Goal: Task Accomplishment & Management: Use online tool/utility

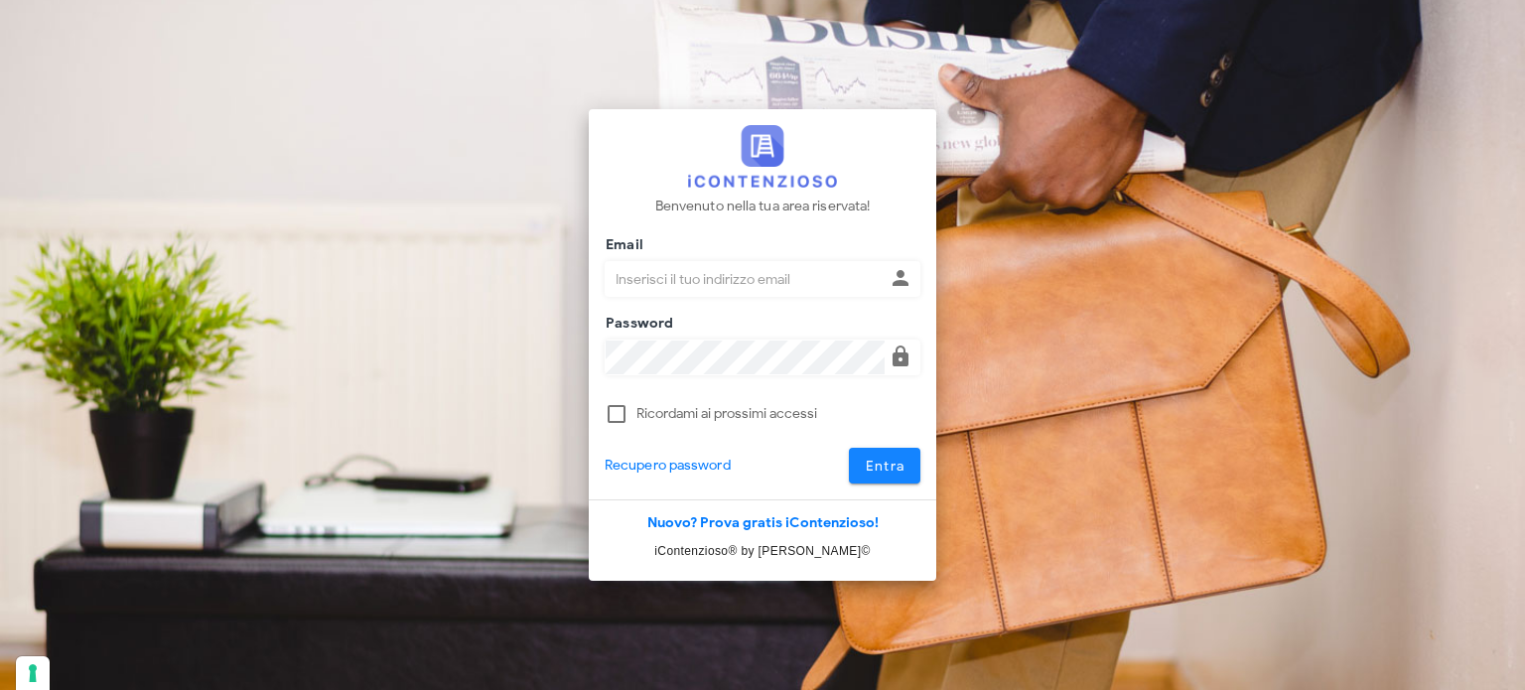
type input "avvocatobrunomaviglia@gmail.com"
click at [881, 468] on span "Entra" at bounding box center [885, 466] width 41 height 17
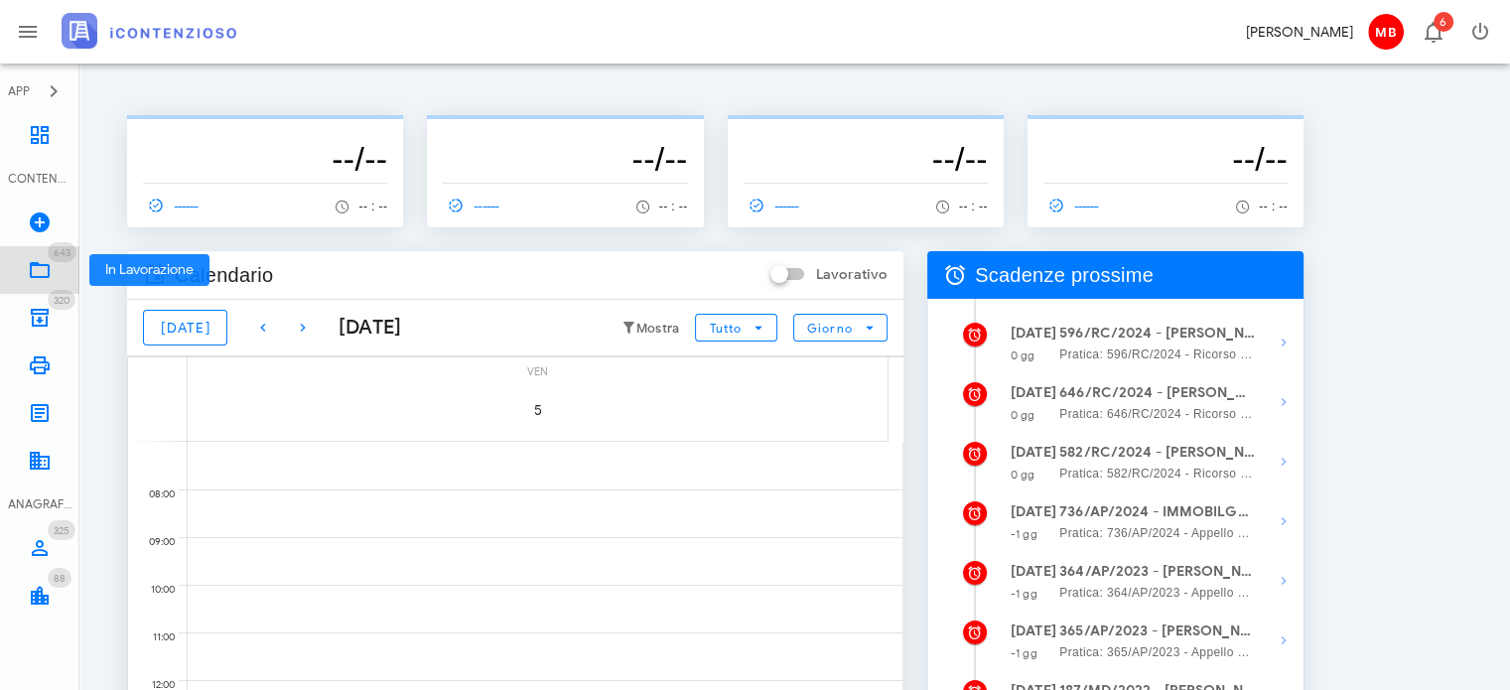
click at [40, 265] on icon at bounding box center [40, 270] width 24 height 24
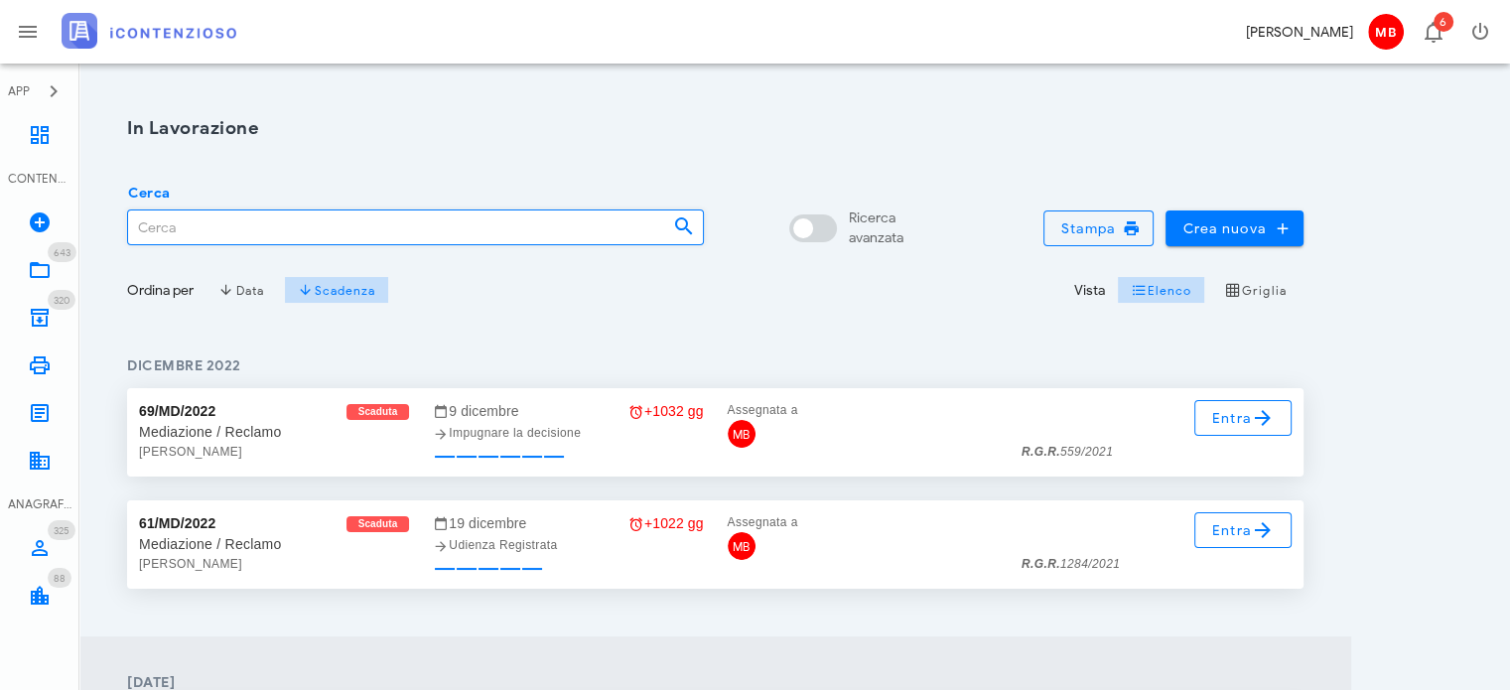
click at [224, 224] on input "Cerca" at bounding box center [392, 227] width 529 height 34
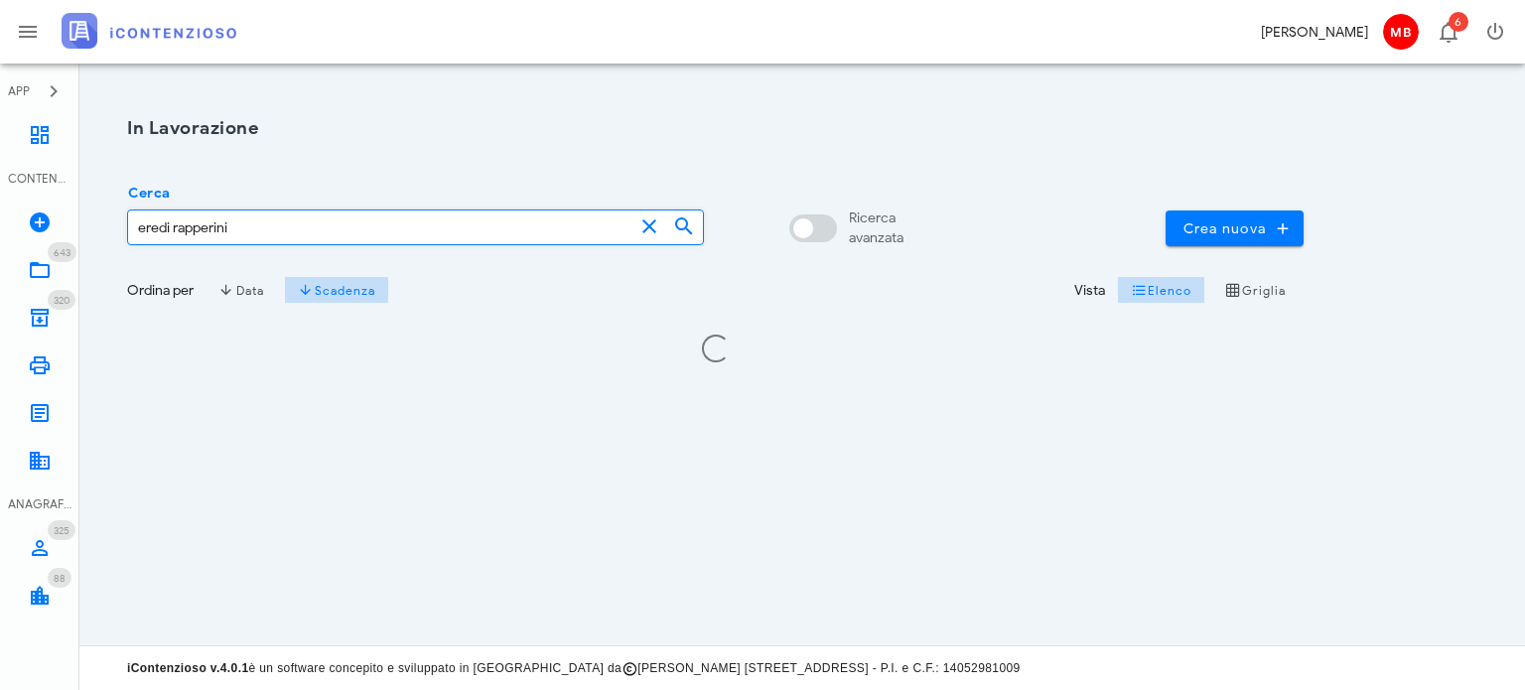
type input "eredi rapperini"
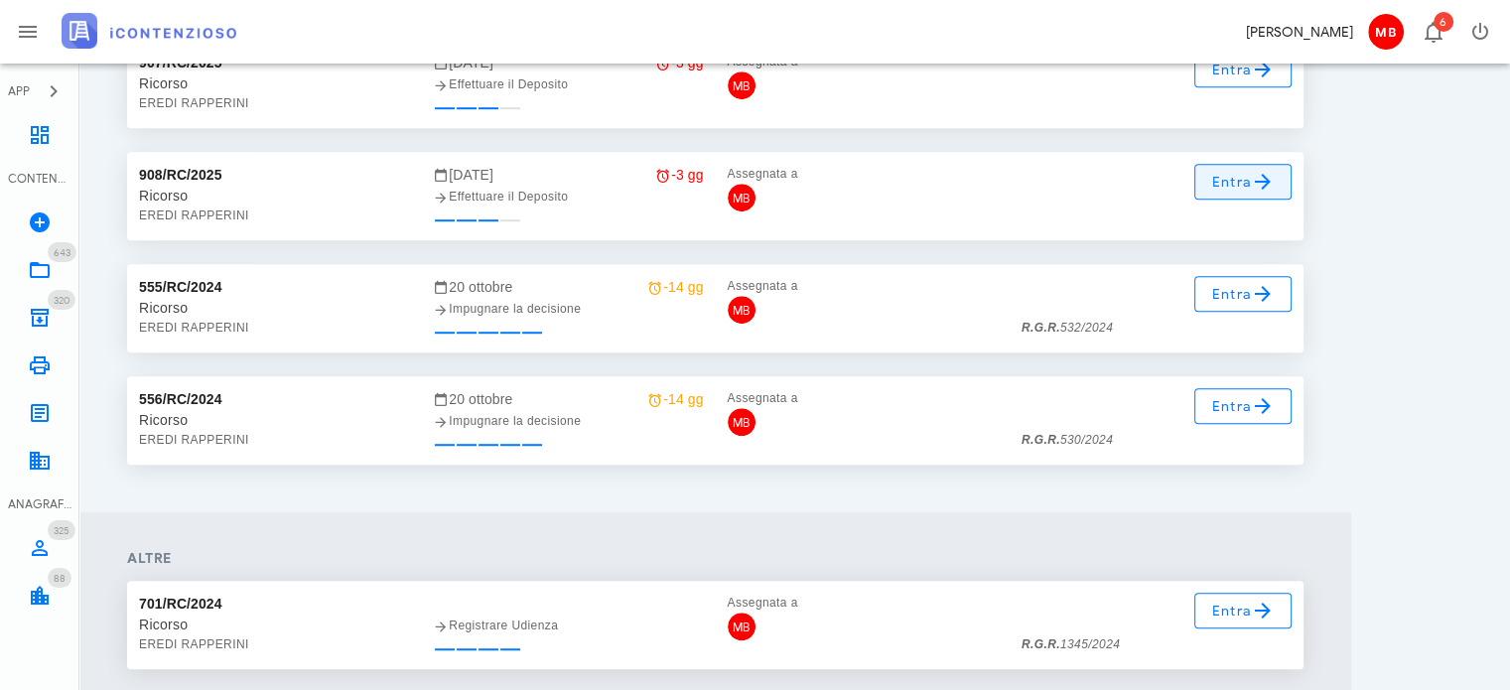
scroll to position [1191, 0]
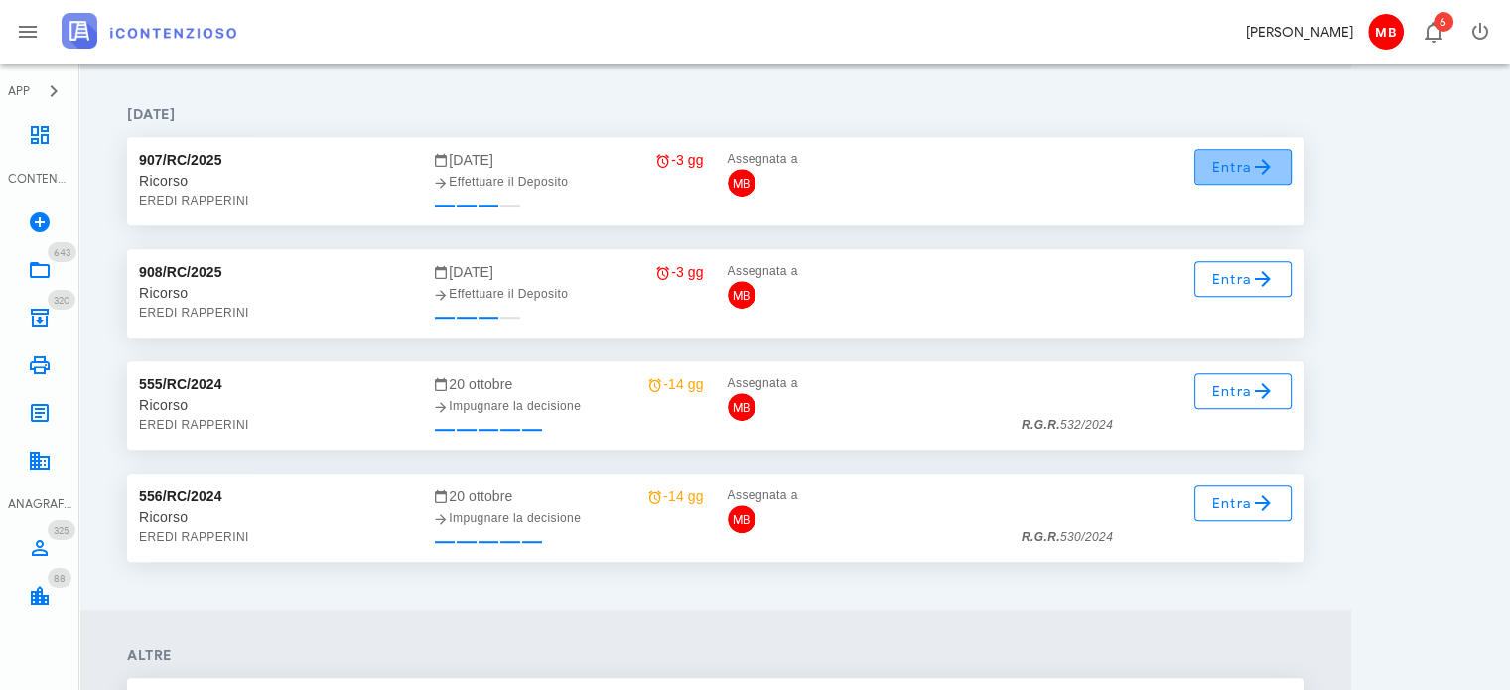
click at [1223, 177] on span "Entra" at bounding box center [1243, 167] width 65 height 24
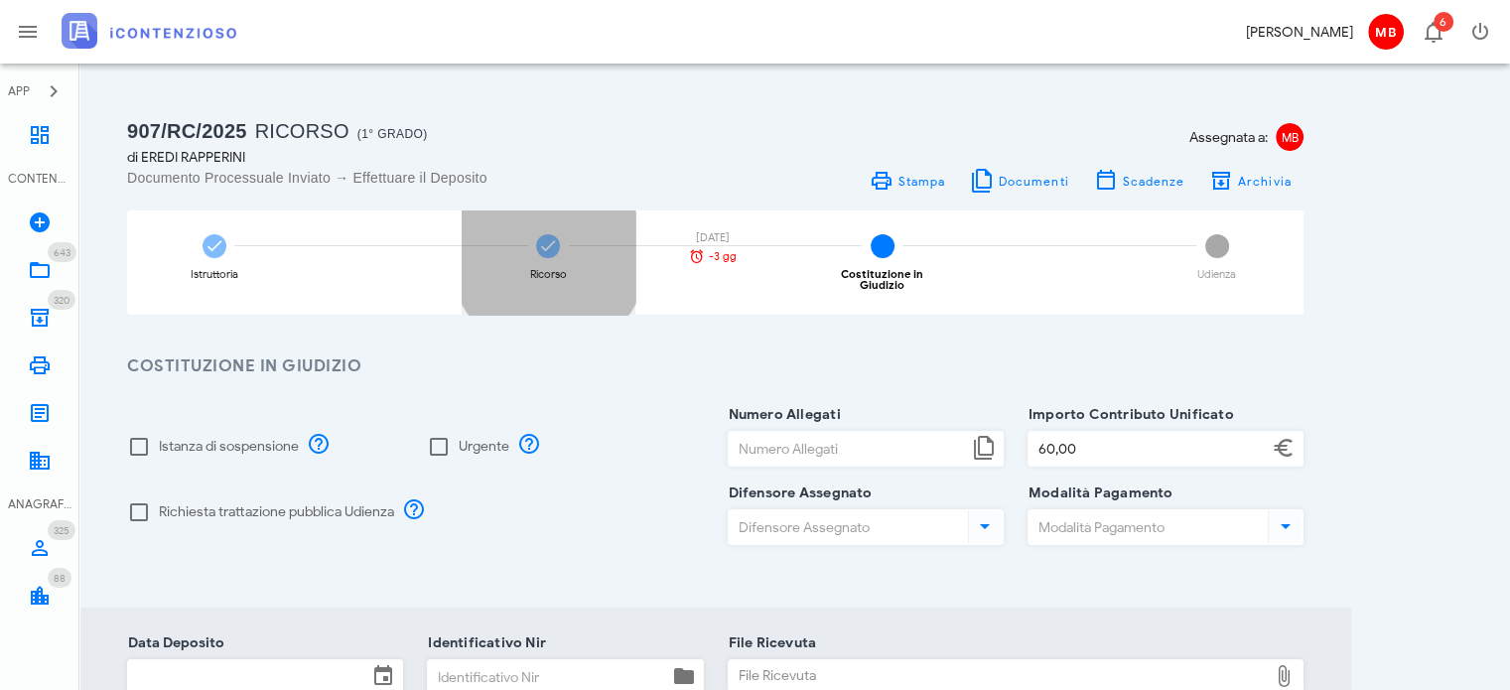
click at [544, 254] on icon at bounding box center [548, 246] width 20 height 20
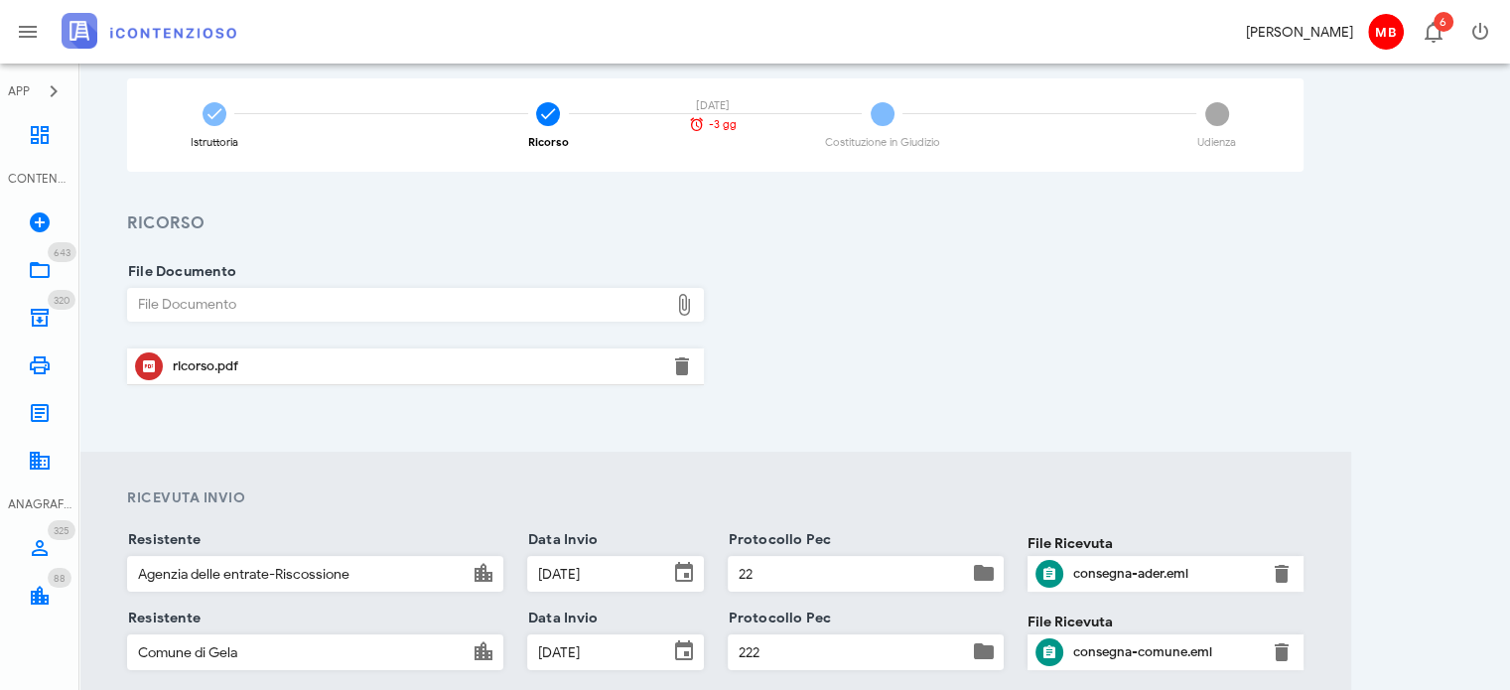
scroll to position [298, 0]
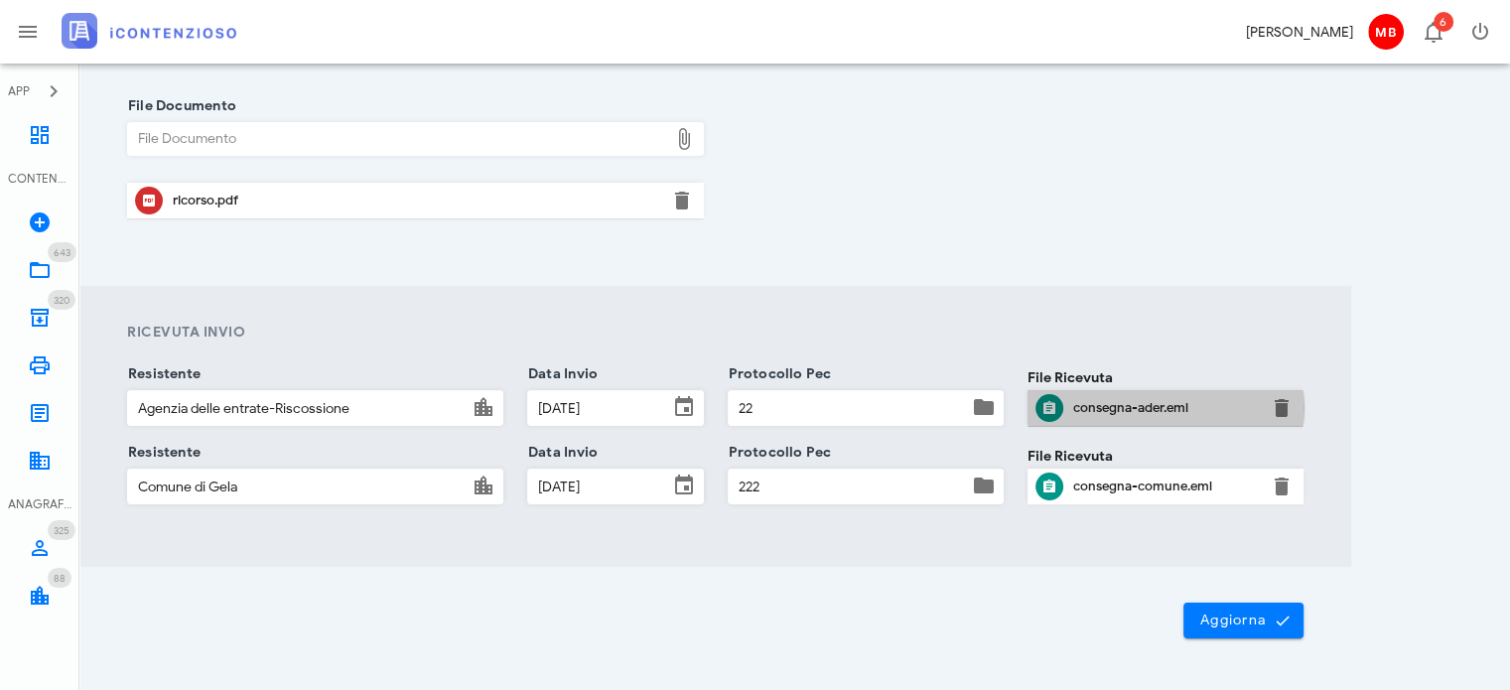
click at [1082, 414] on div "consegna-ader.eml" at bounding box center [1165, 408] width 185 height 16
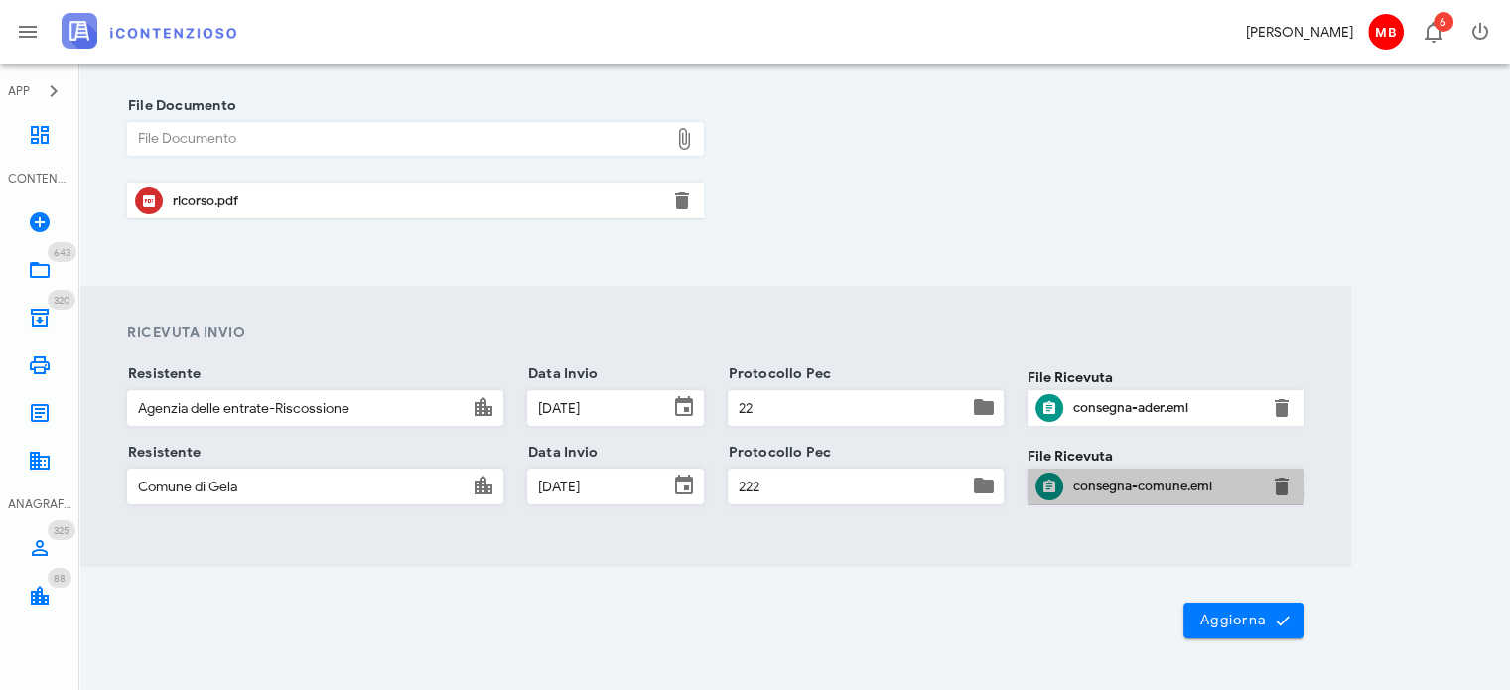
click at [1138, 487] on div "consegna-comune.eml" at bounding box center [1165, 486] width 185 height 16
